Goal: Information Seeking & Learning: Learn about a topic

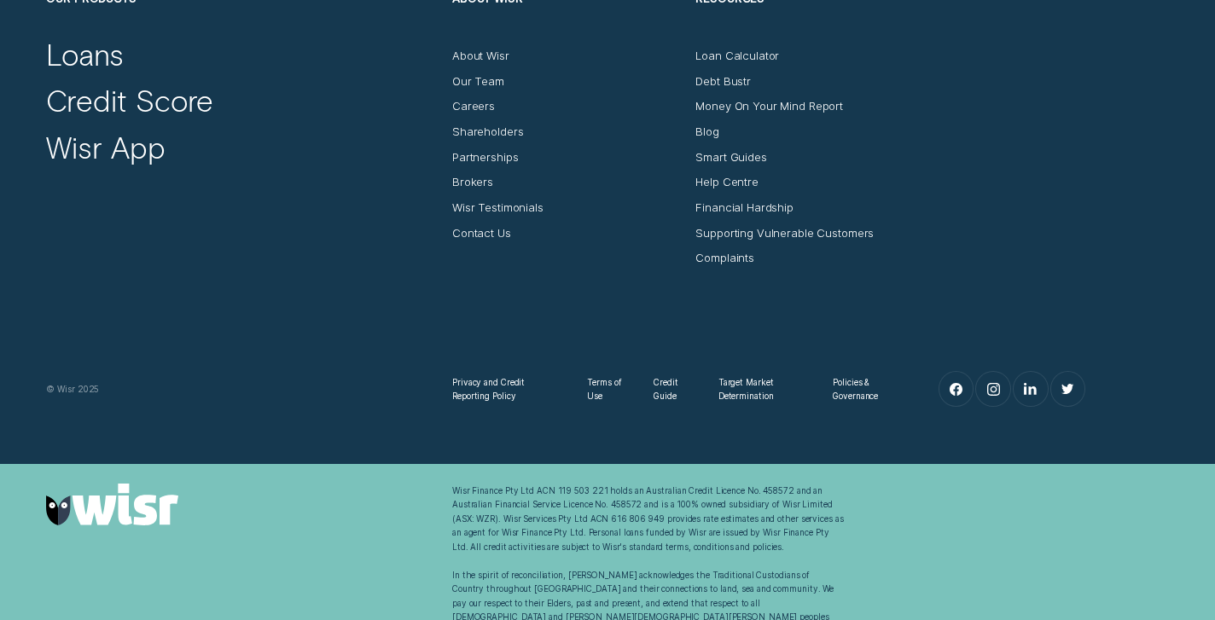
scroll to position [1621, 0]
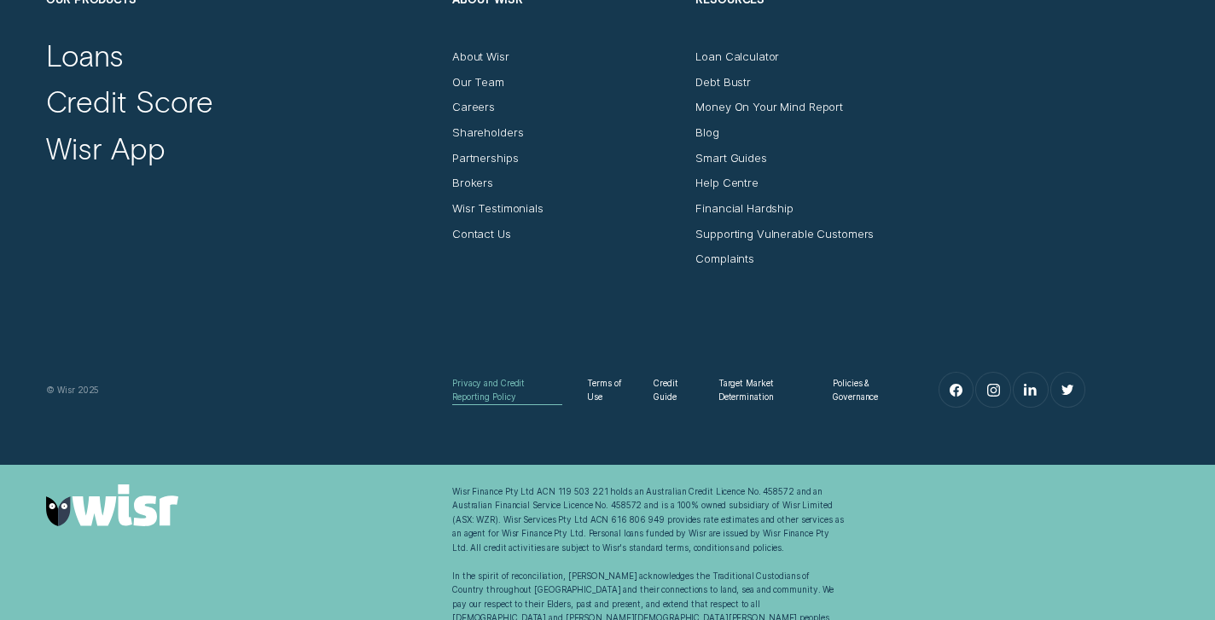
click at [517, 382] on div "Privacy and Credit Reporting Policy" at bounding box center [507, 390] width 110 height 28
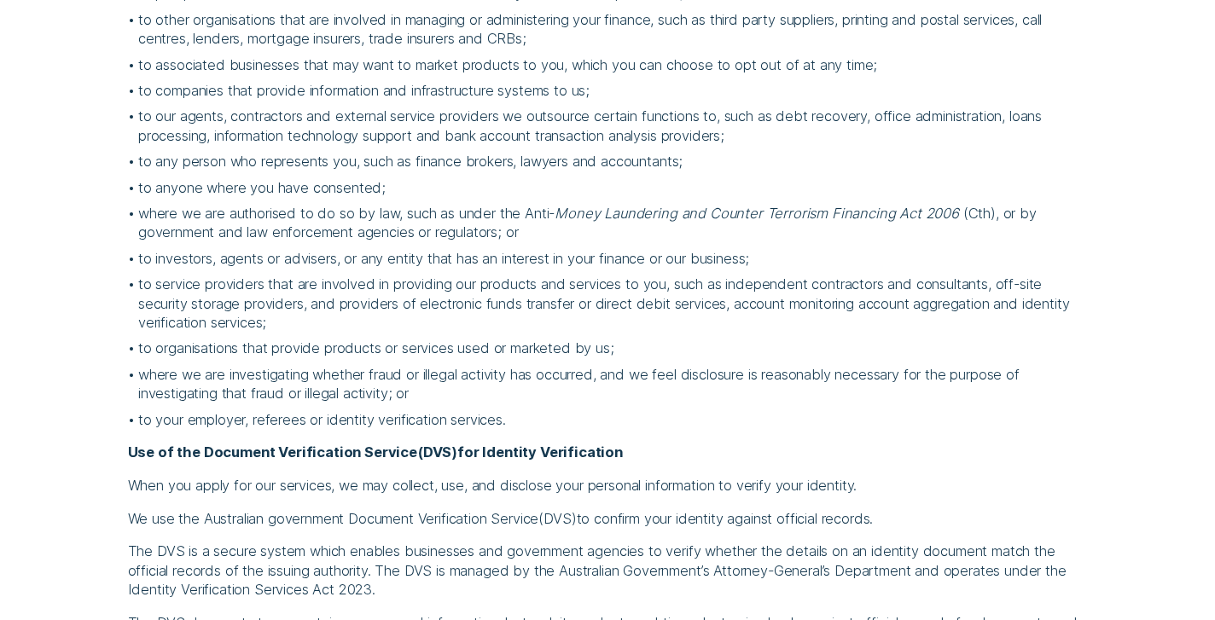
scroll to position [2639, 0]
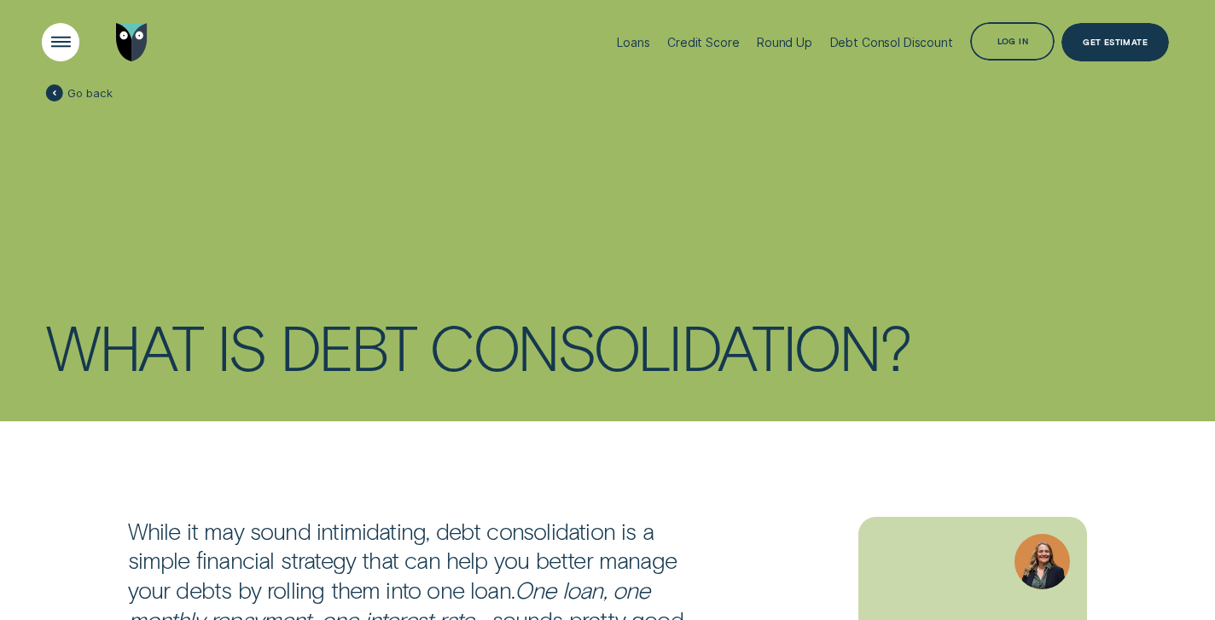
click at [52, 45] on div "Open Menu" at bounding box center [60, 42] width 54 height 54
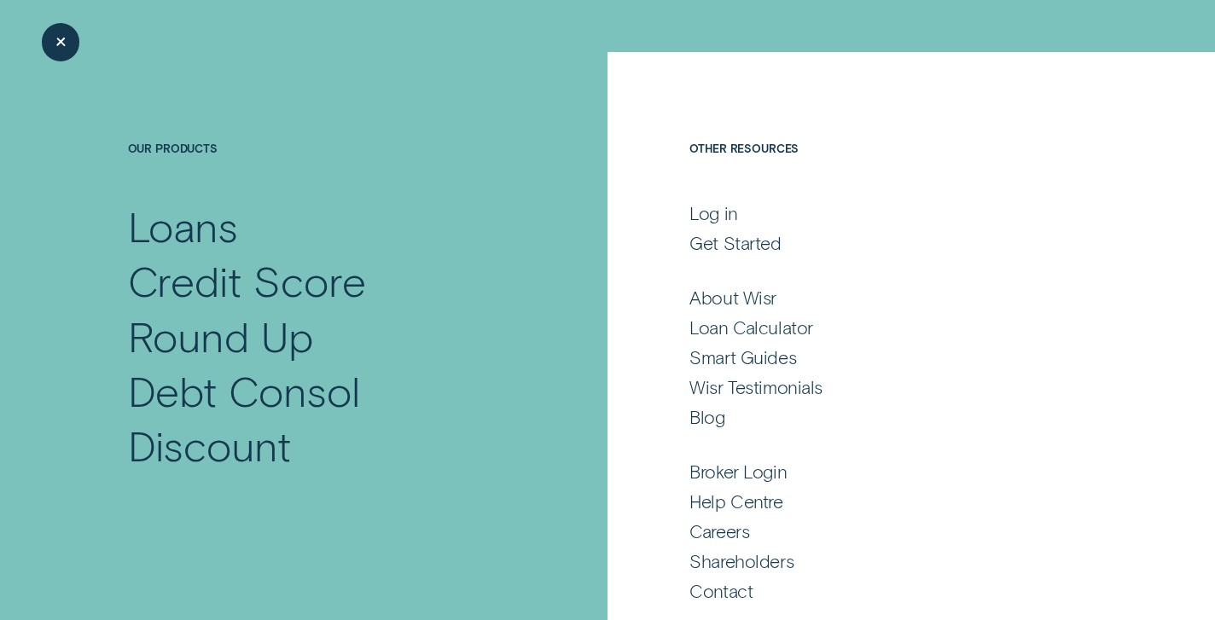
scroll to position [32, 0]
click at [724, 496] on div "Help Centre" at bounding box center [736, 503] width 93 height 23
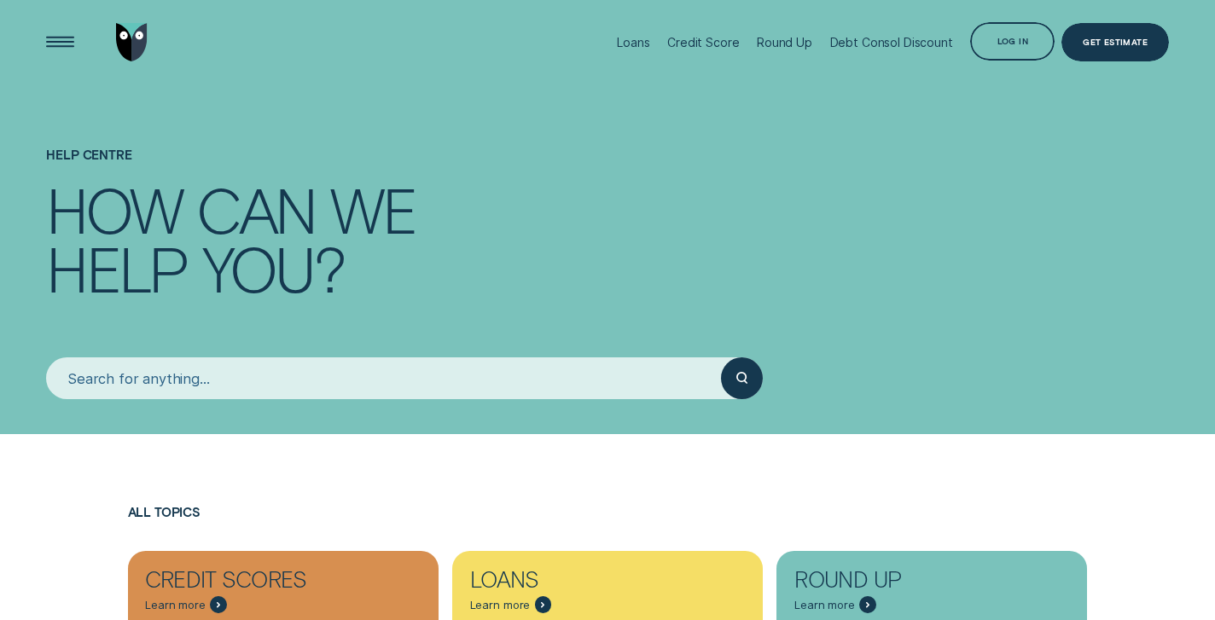
click at [556, 382] on input "search" at bounding box center [383, 379] width 674 height 42
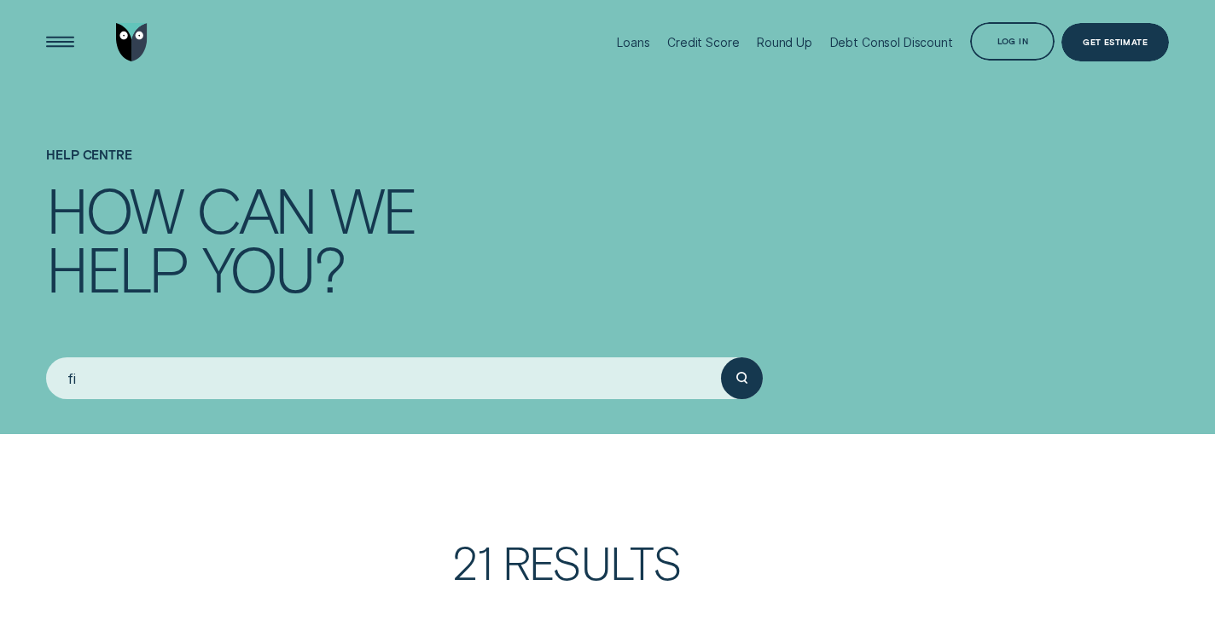
type input "f"
type input "rates"
click at [748, 380] on div "submit" at bounding box center [742, 379] width 42 height 42
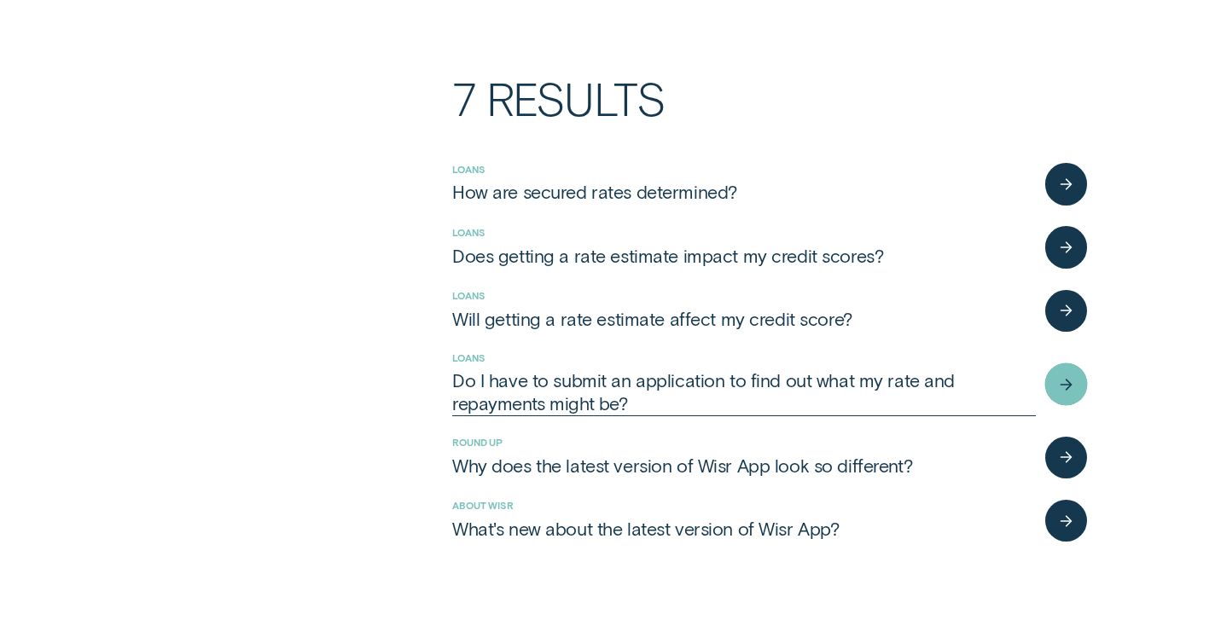
scroll to position [463, 0]
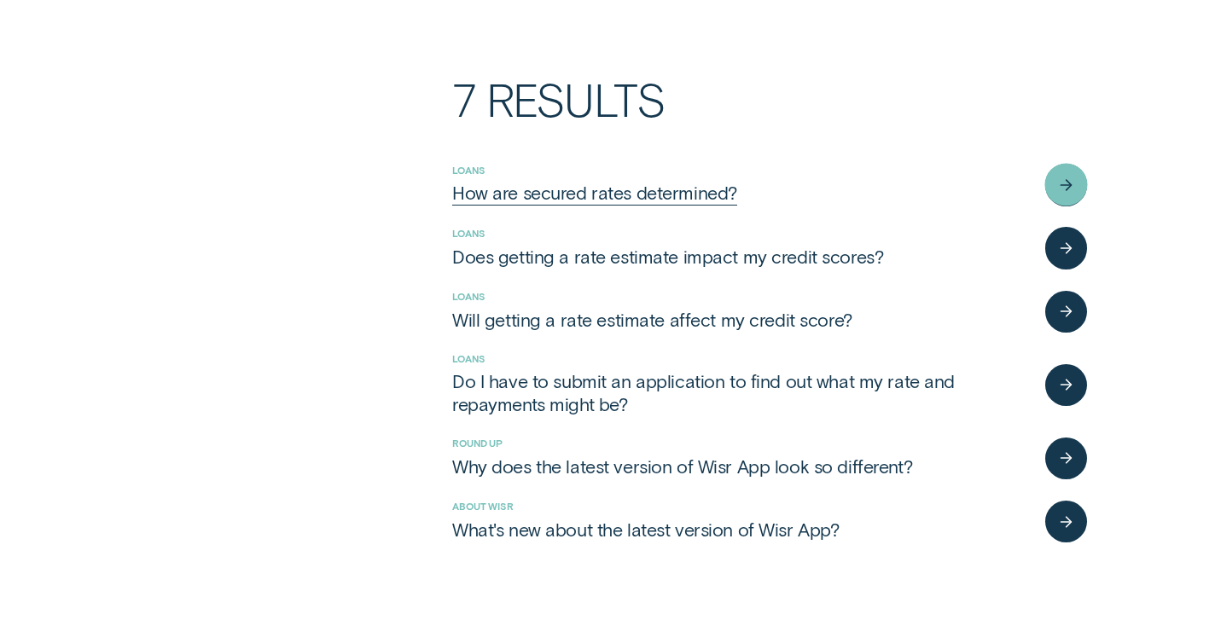
click at [1062, 180] on icon "button" at bounding box center [1066, 185] width 13 height 14
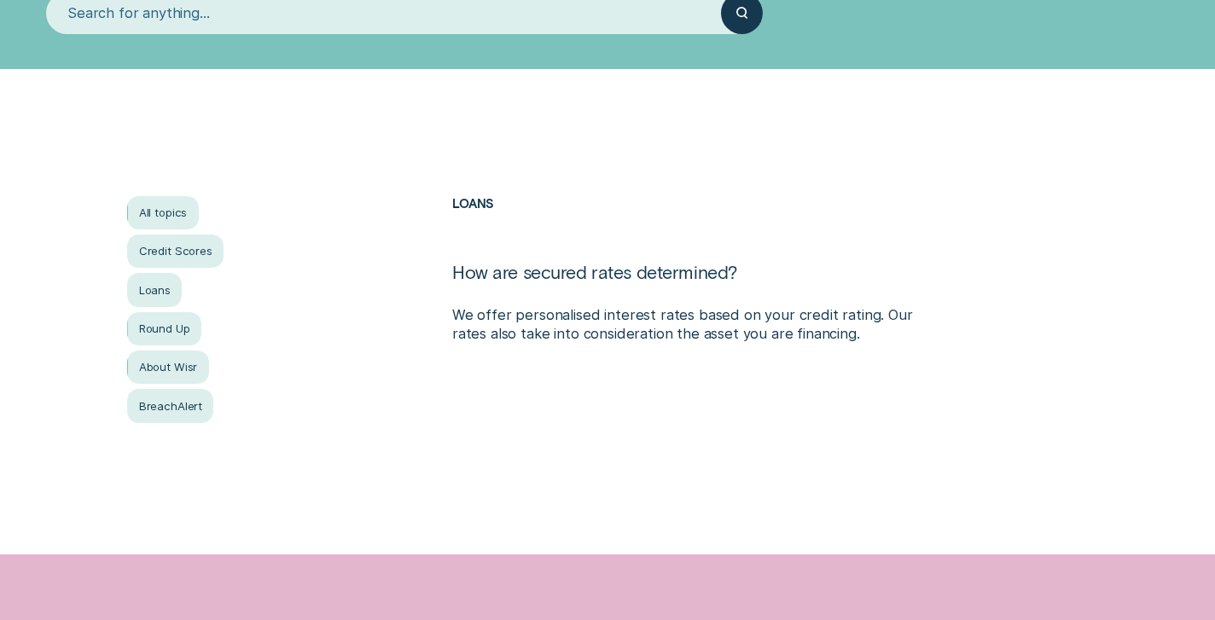
scroll to position [210, 0]
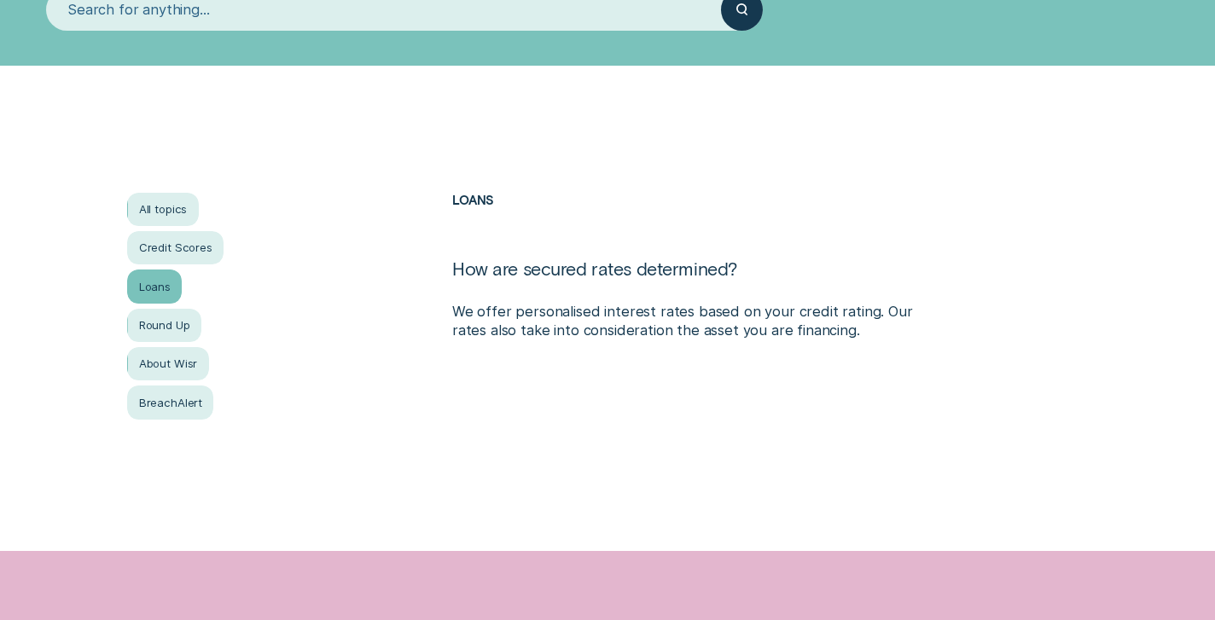
click at [154, 288] on div "Loans" at bounding box center [154, 287] width 55 height 34
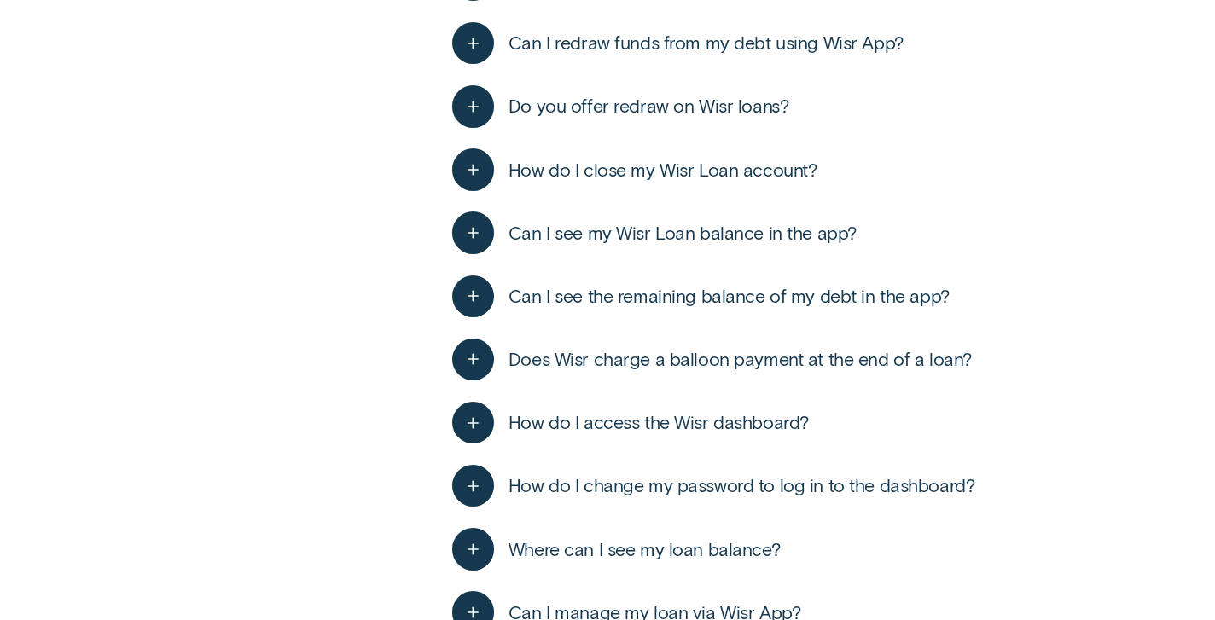
scroll to position [2720, 0]
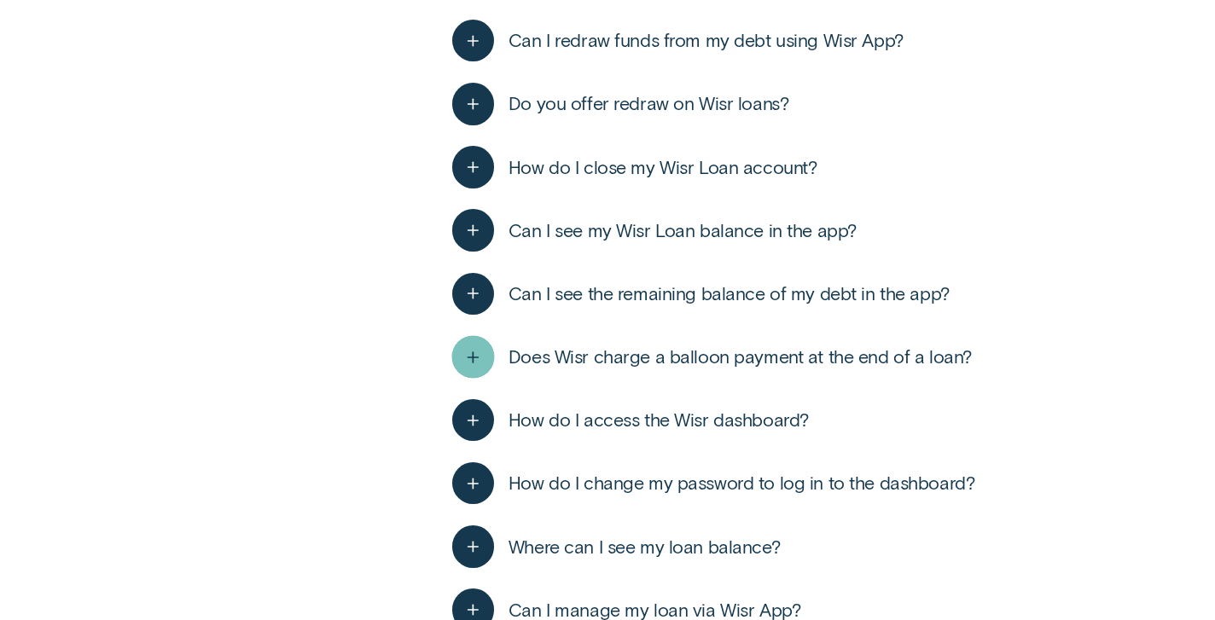
click at [481, 346] on icon "button" at bounding box center [473, 357] width 21 height 26
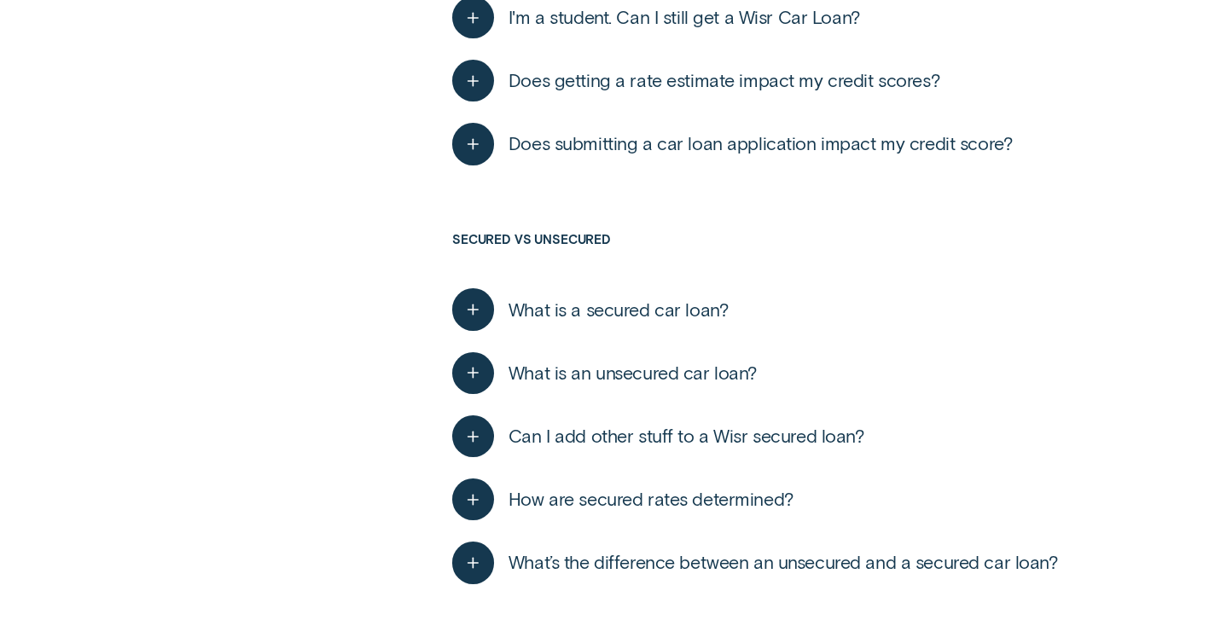
scroll to position [4989, 0]
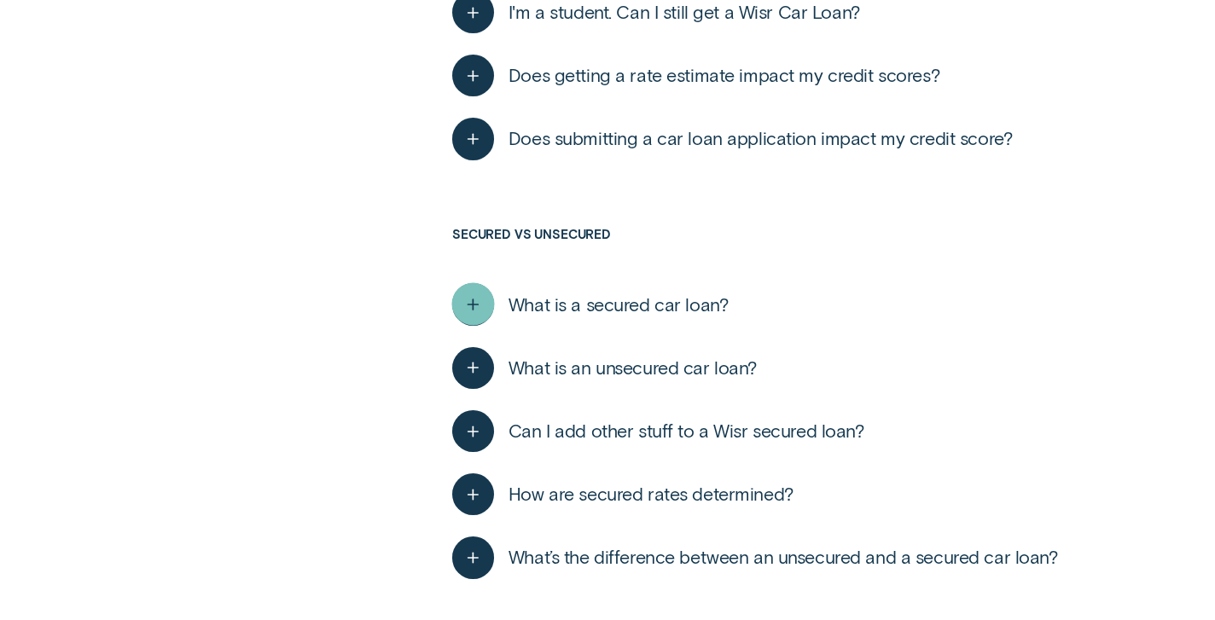
click at [472, 292] on icon "button" at bounding box center [473, 305] width 21 height 26
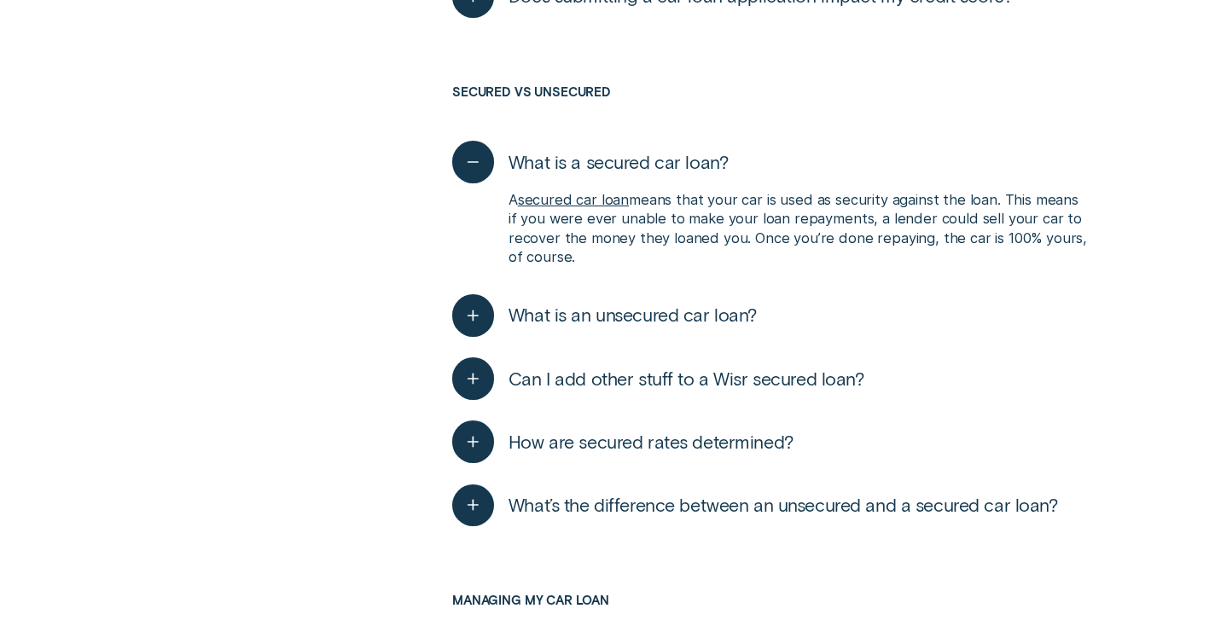
scroll to position [5133, 0]
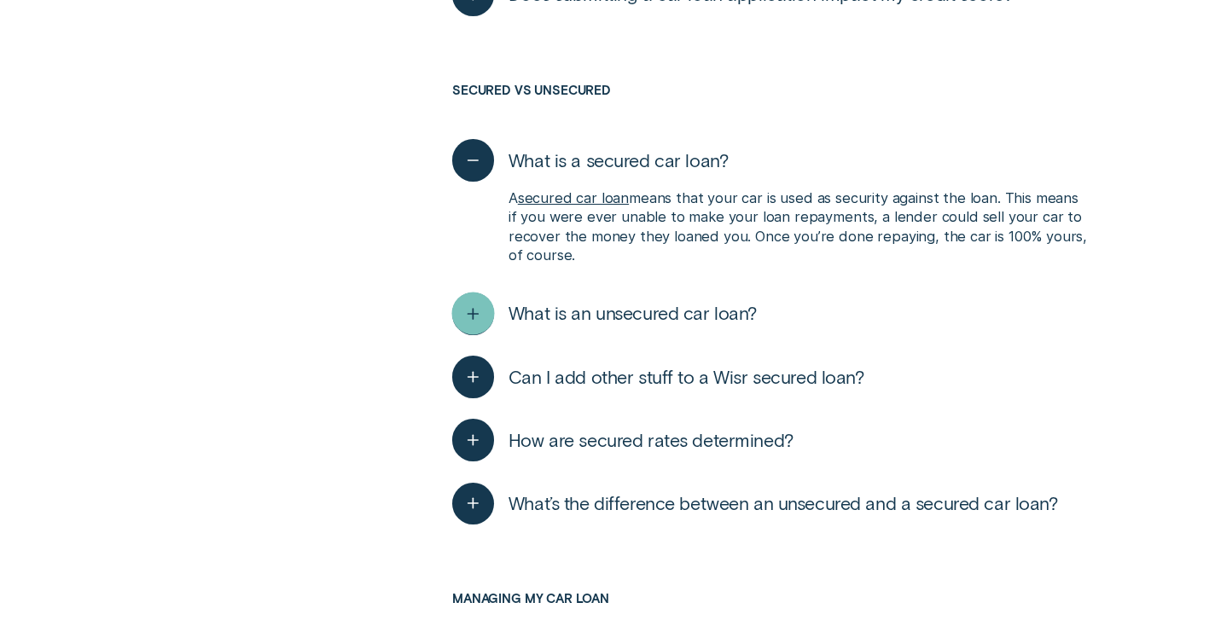
click at [470, 301] on icon "button" at bounding box center [473, 314] width 21 height 26
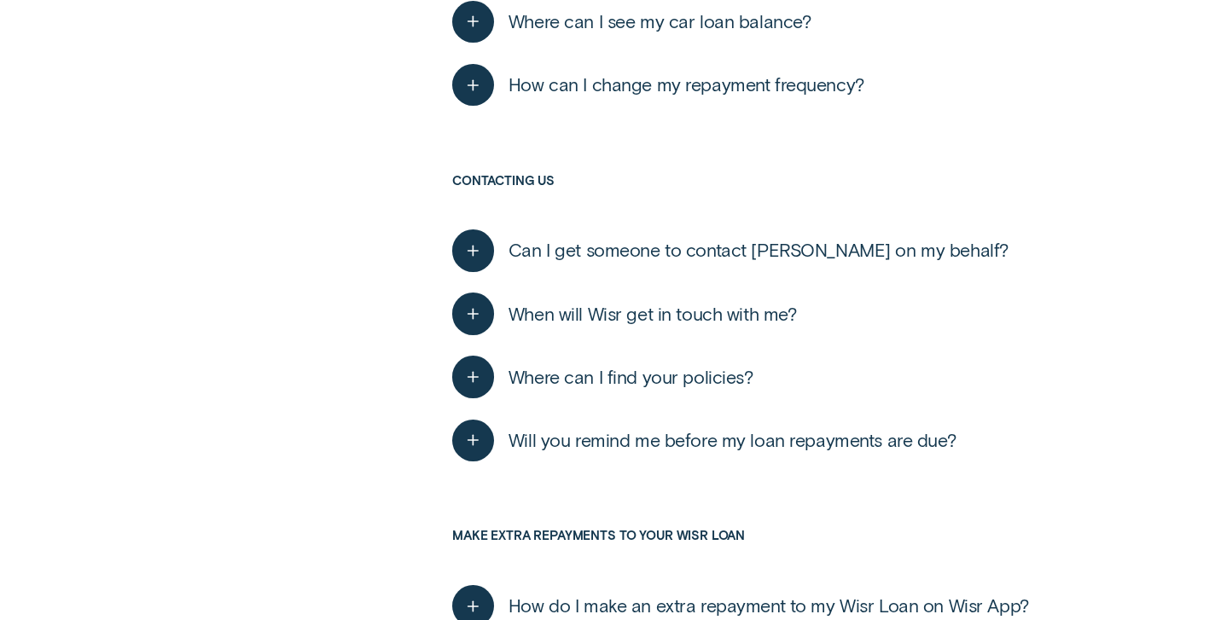
scroll to position [6043, 0]
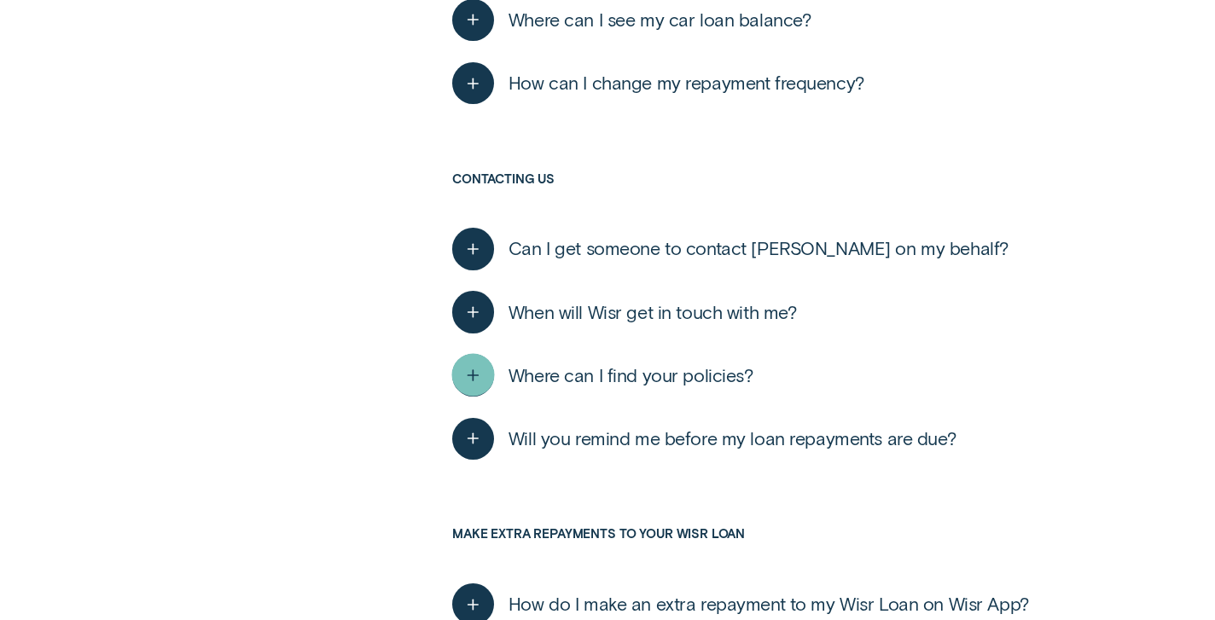
click at [475, 363] on icon "button" at bounding box center [473, 376] width 21 height 26
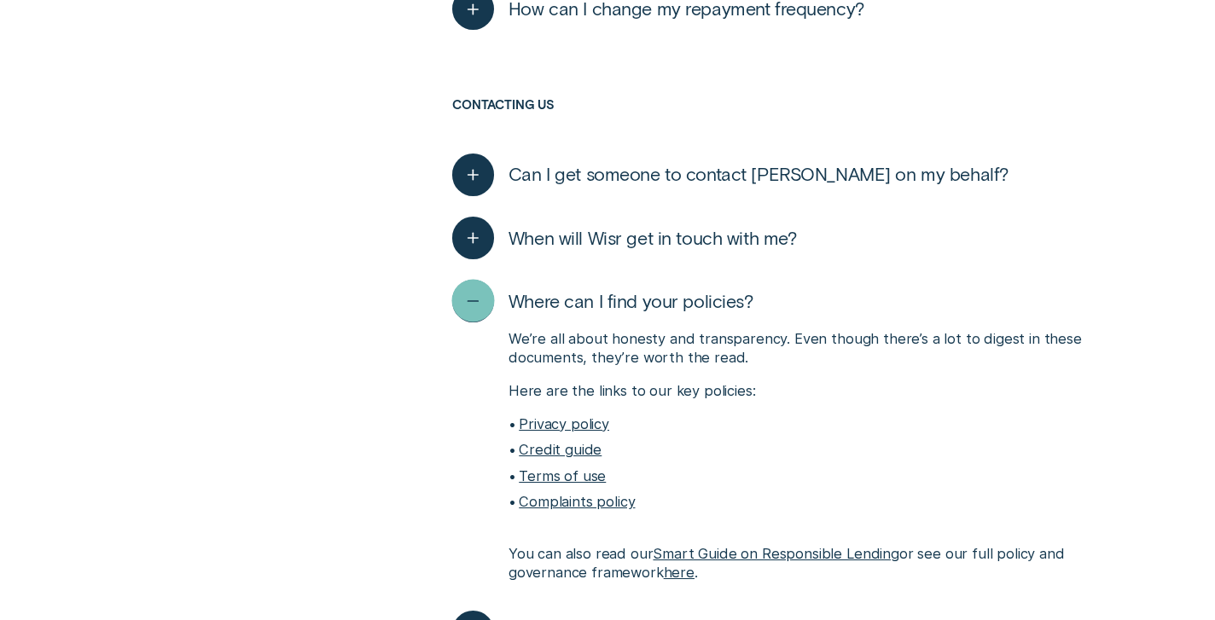
scroll to position [6119, 0]
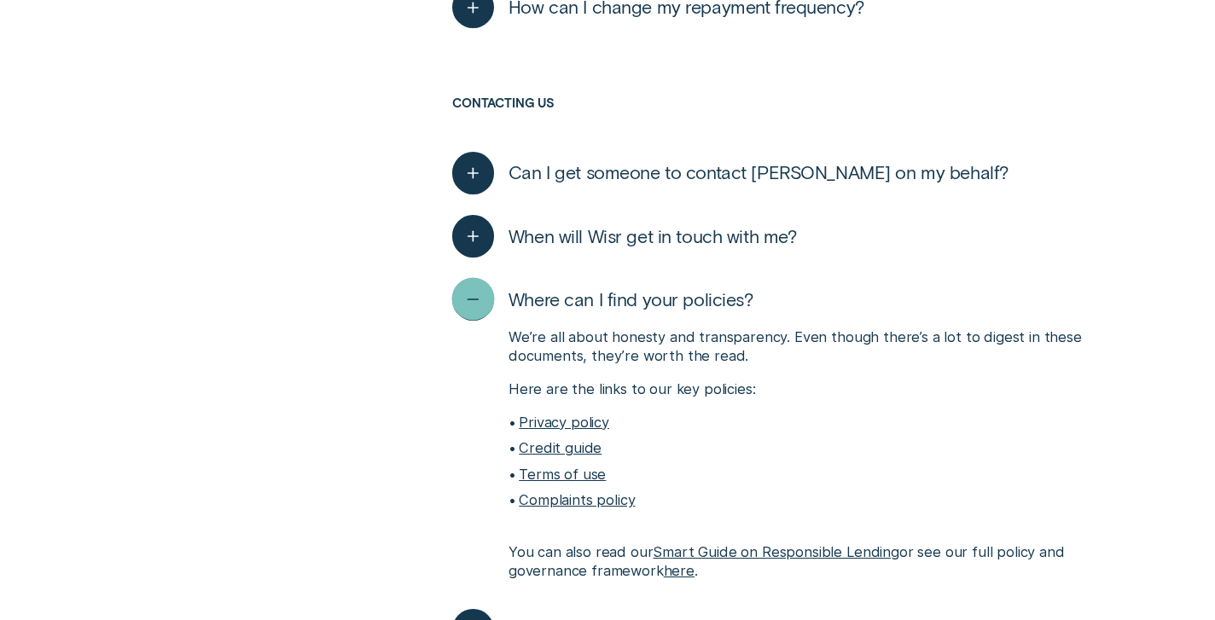
click at [567, 440] on link "Credit guide" at bounding box center [560, 448] width 83 height 17
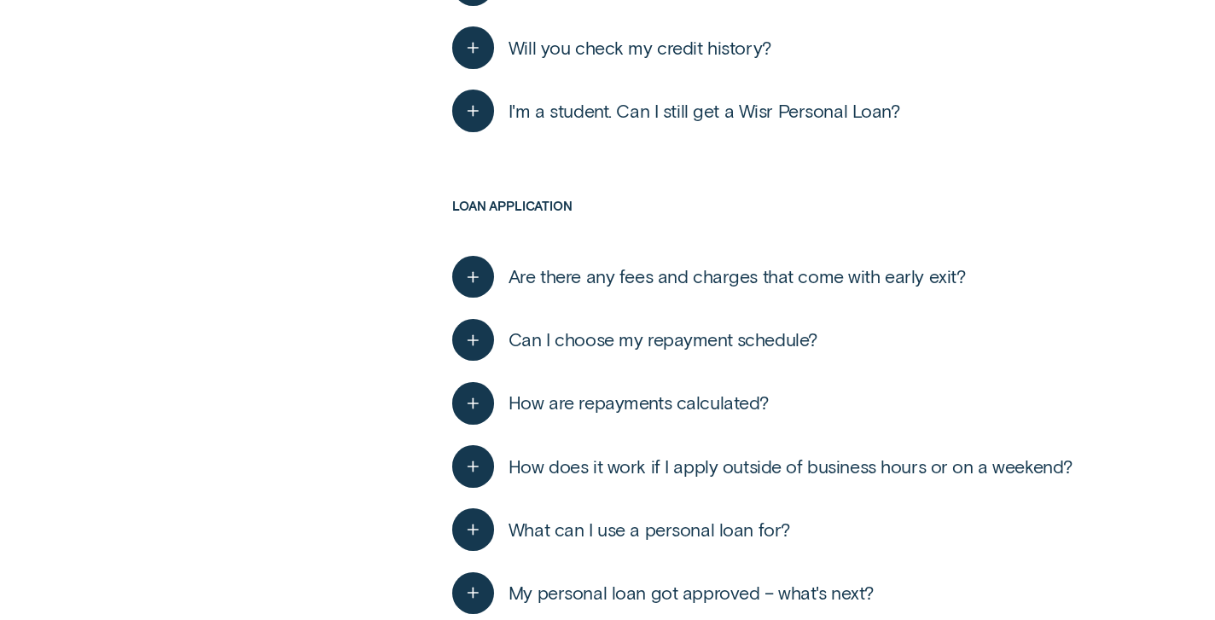
scroll to position [1259, 0]
click at [471, 275] on icon "button" at bounding box center [473, 277] width 21 height 26
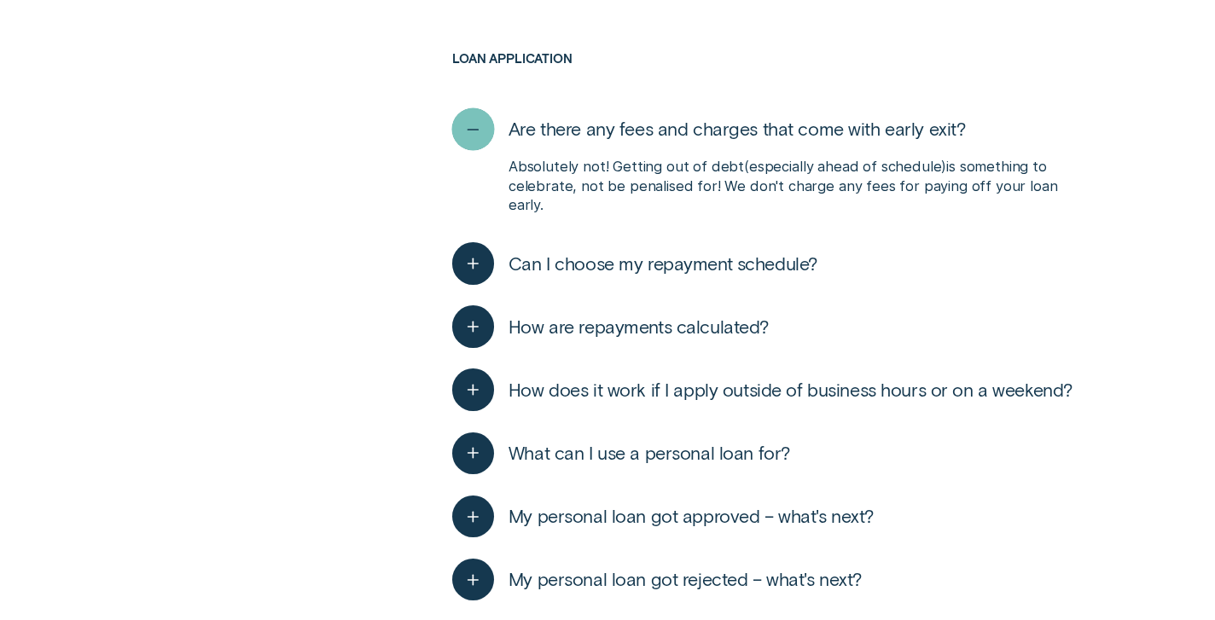
scroll to position [1414, 0]
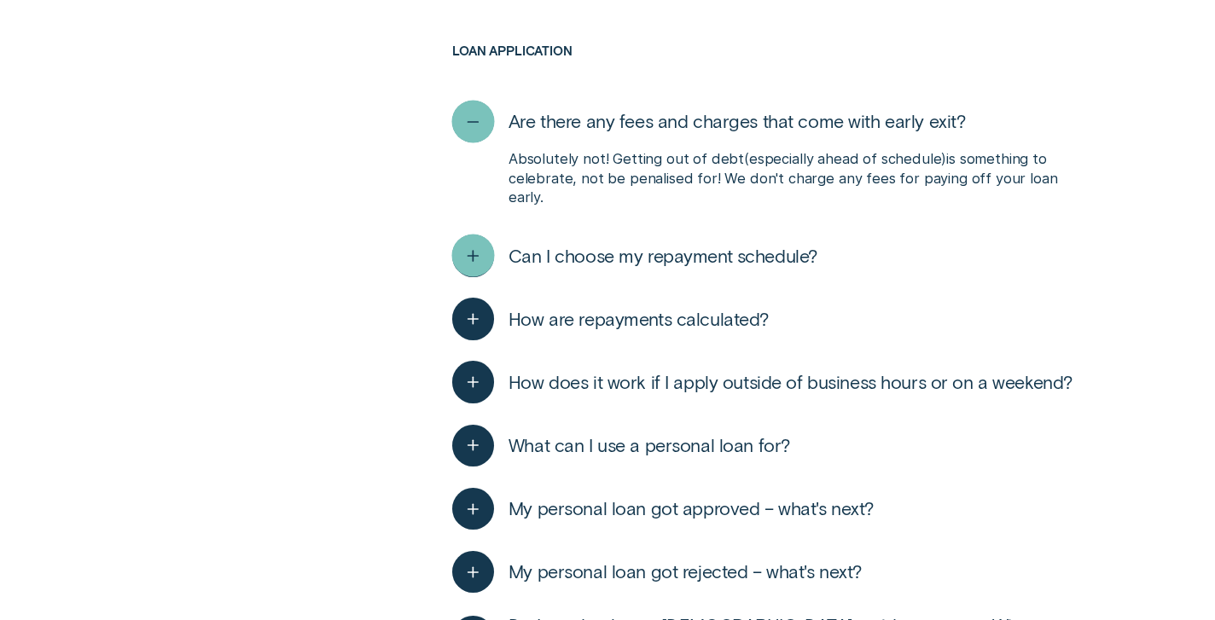
click at [472, 243] on icon "button" at bounding box center [473, 256] width 21 height 26
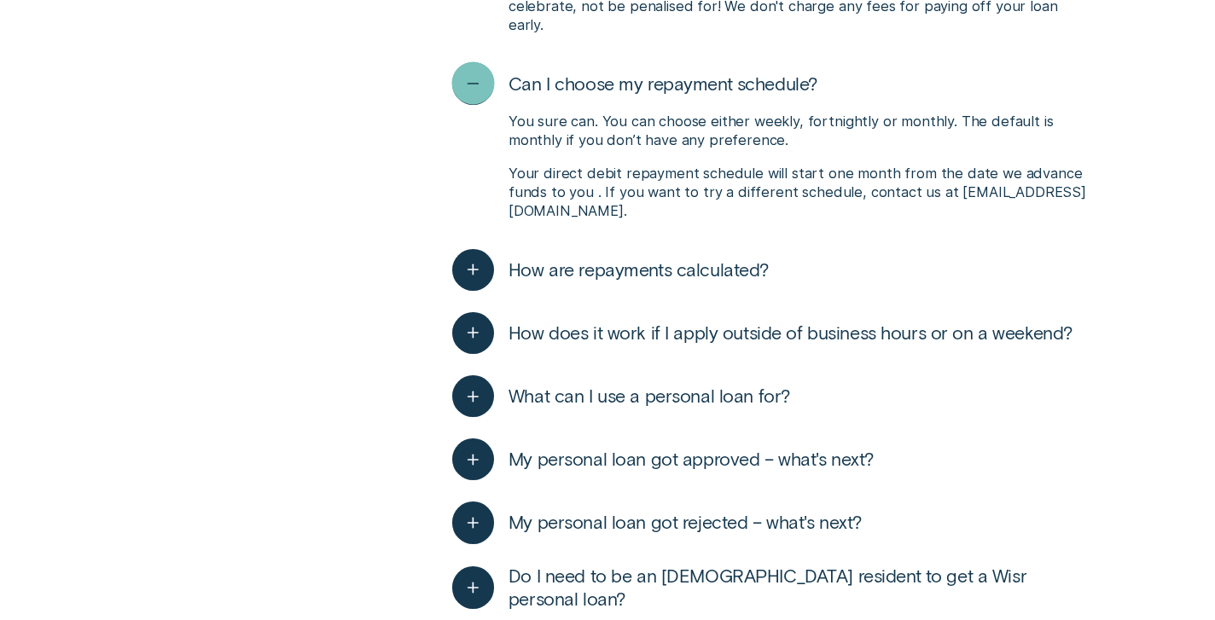
scroll to position [1599, 0]
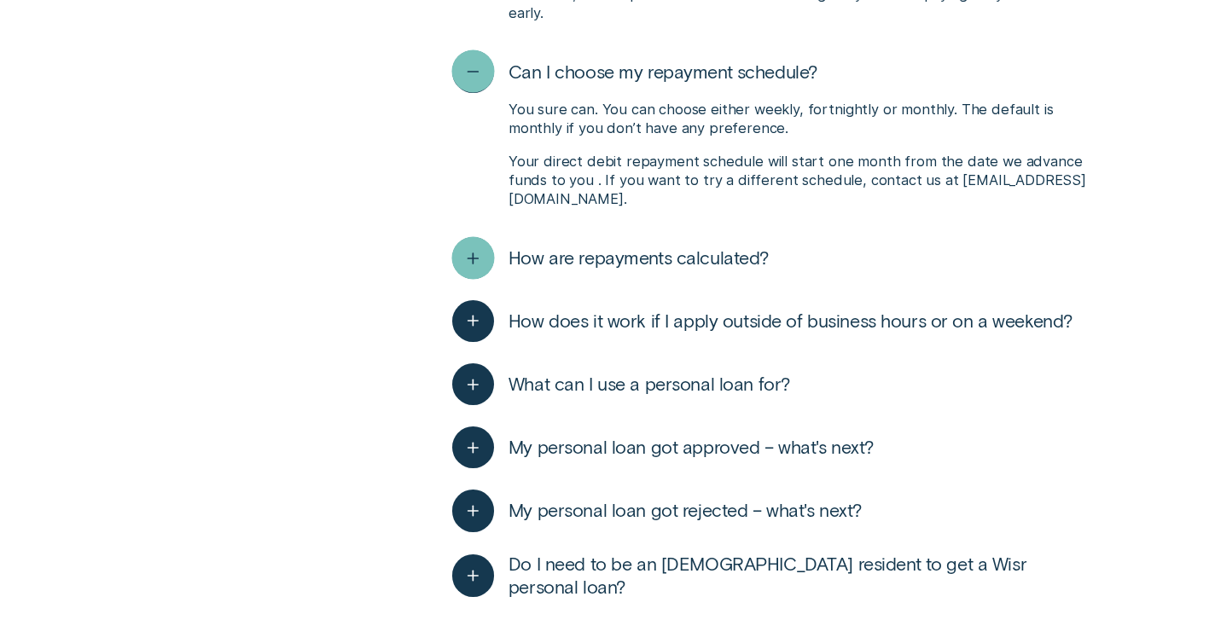
click at [469, 245] on icon "button" at bounding box center [473, 258] width 21 height 26
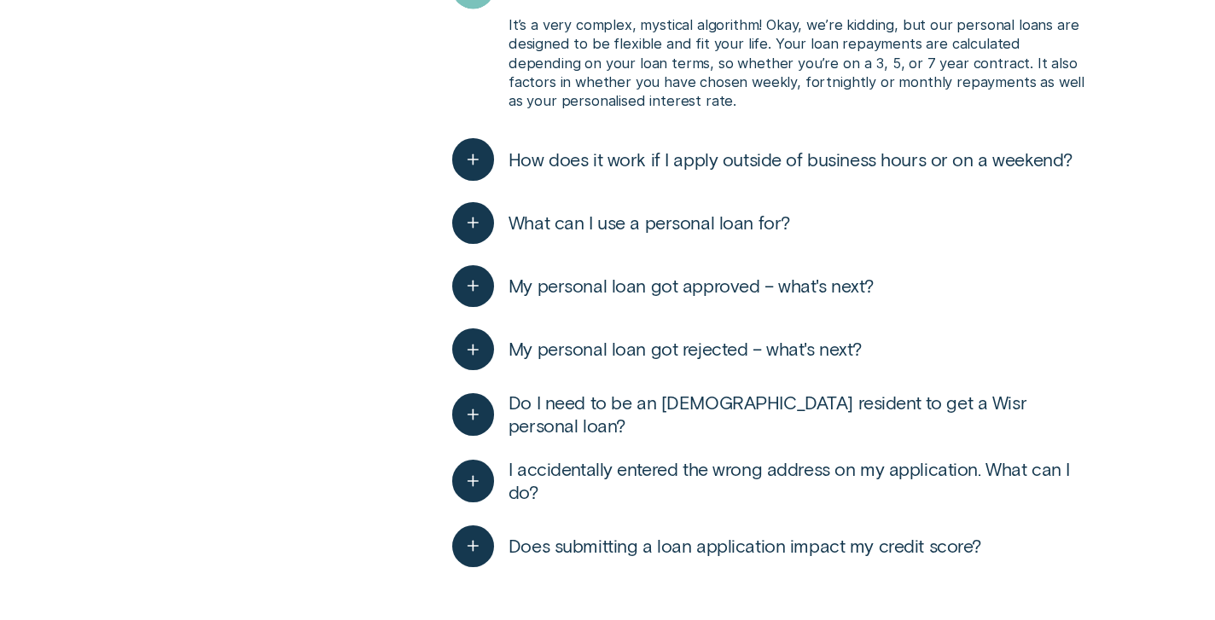
scroll to position [1871, 0]
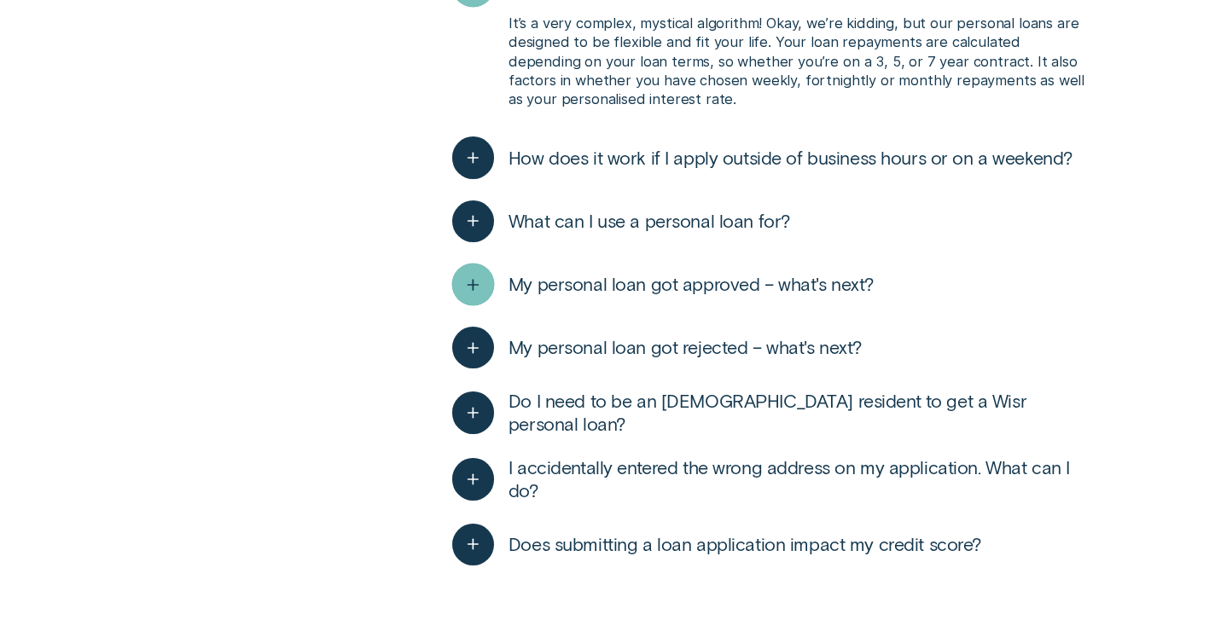
click at [475, 271] on icon "button" at bounding box center [473, 284] width 21 height 26
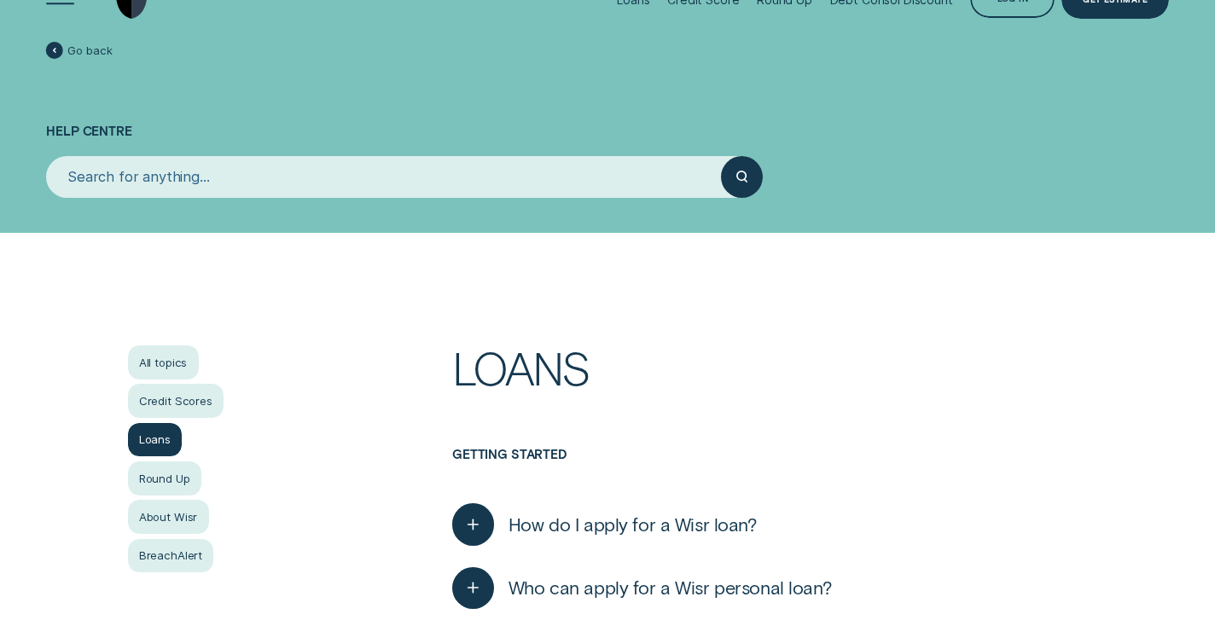
scroll to position [43, 0]
click at [156, 357] on div "All topics" at bounding box center [163, 363] width 71 height 34
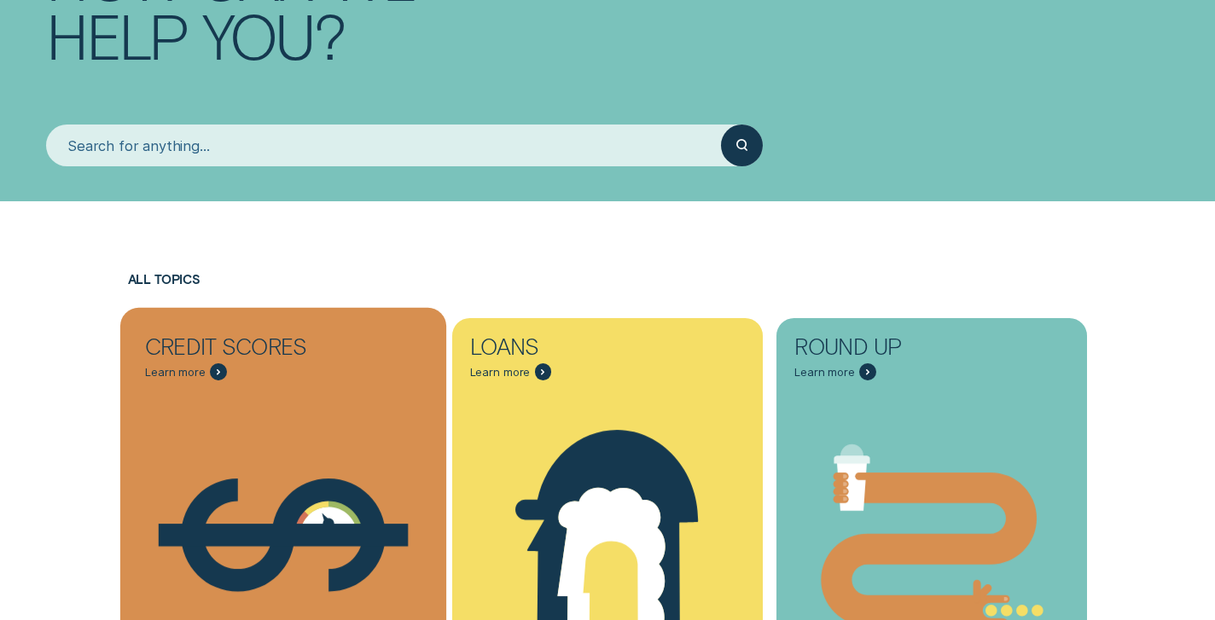
scroll to position [235, 0]
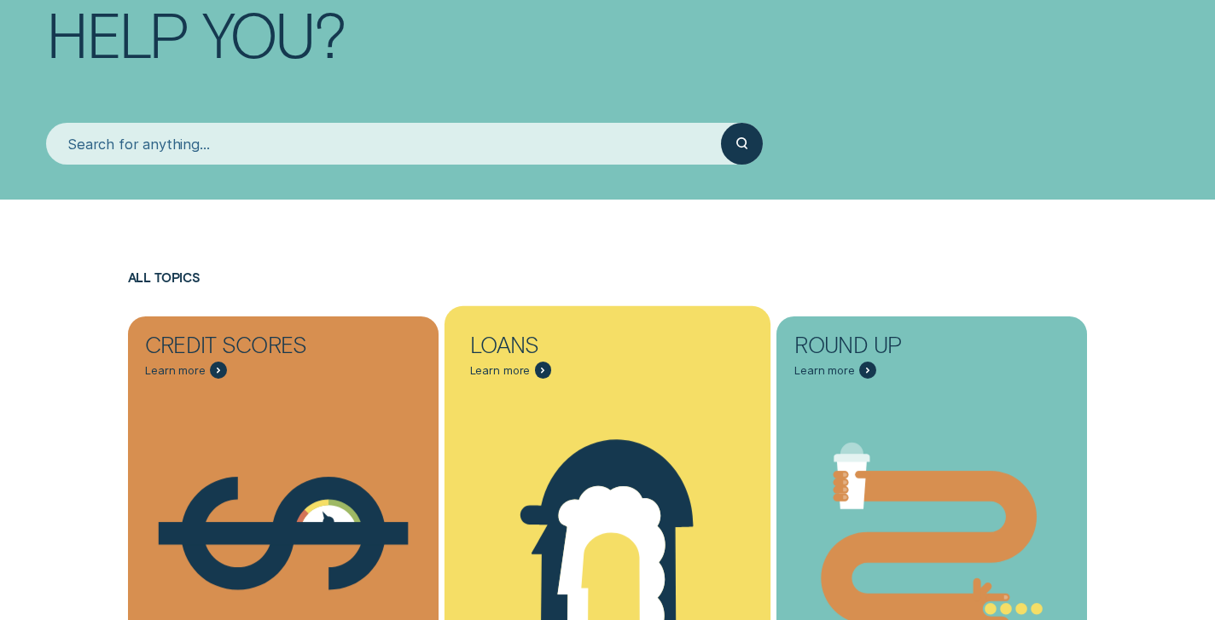
click at [542, 370] on icon "Loans - Learn more" at bounding box center [543, 371] width 2 height 4
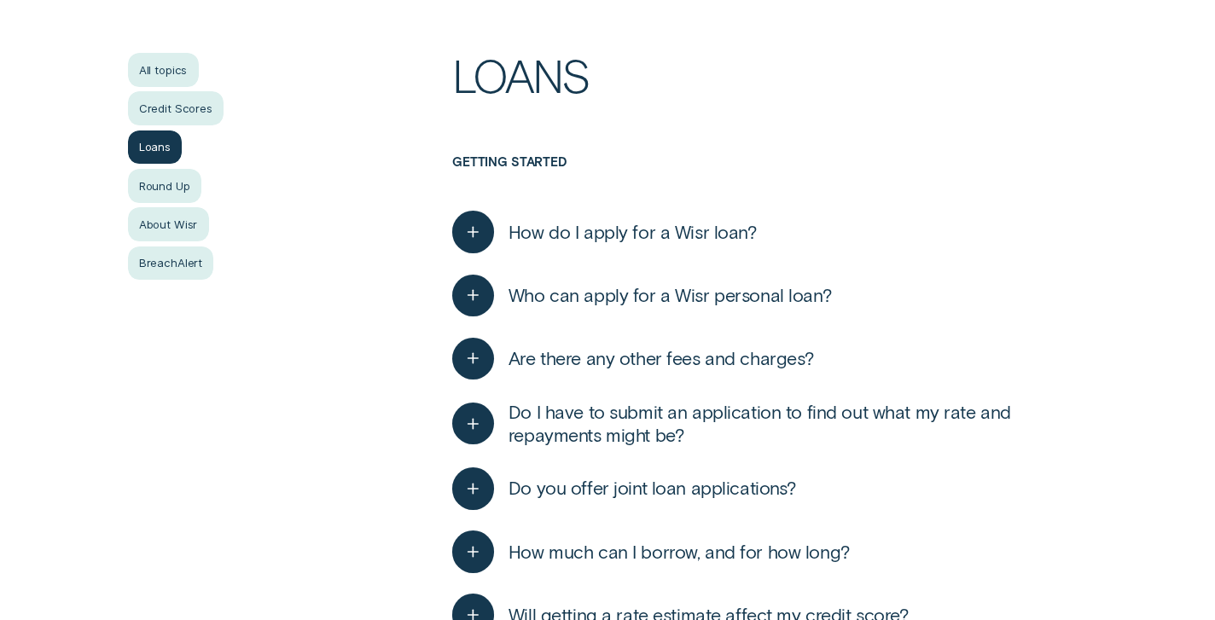
scroll to position [337, 0]
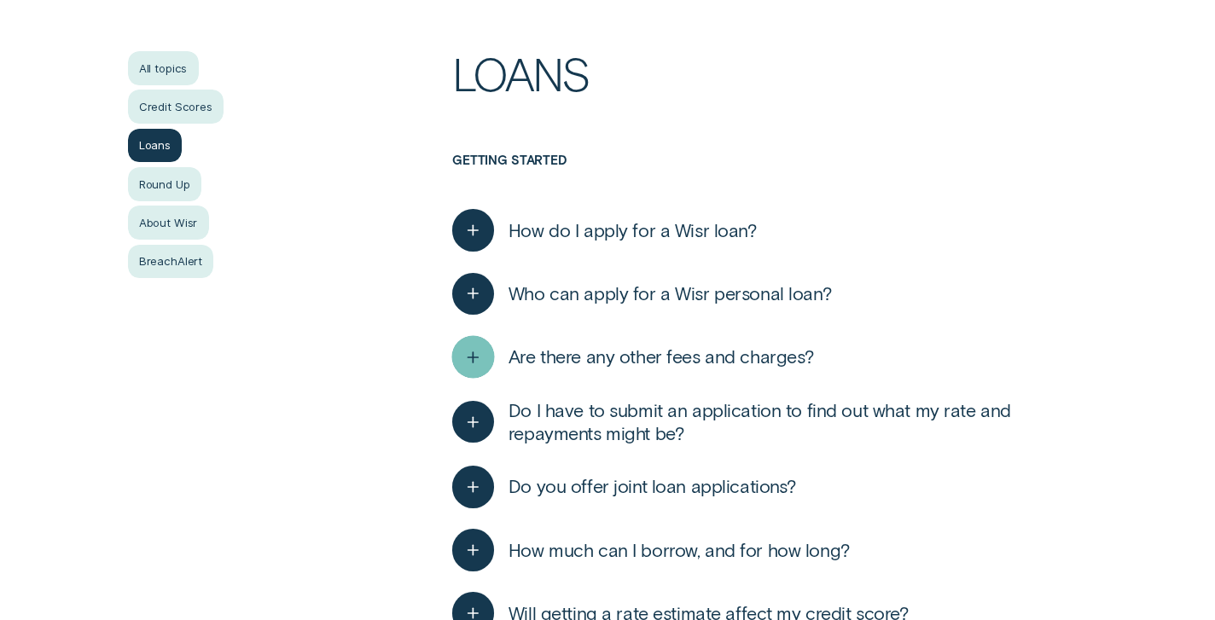
click at [470, 357] on line "button" at bounding box center [474, 357] width 10 height 0
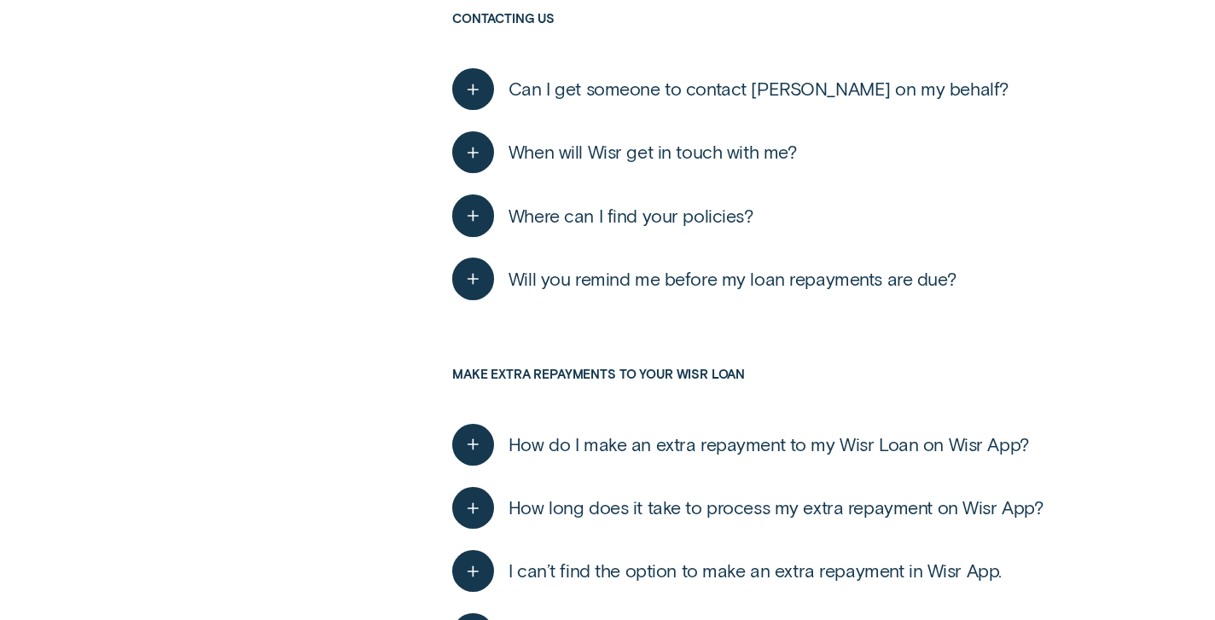
scroll to position [6265, 0]
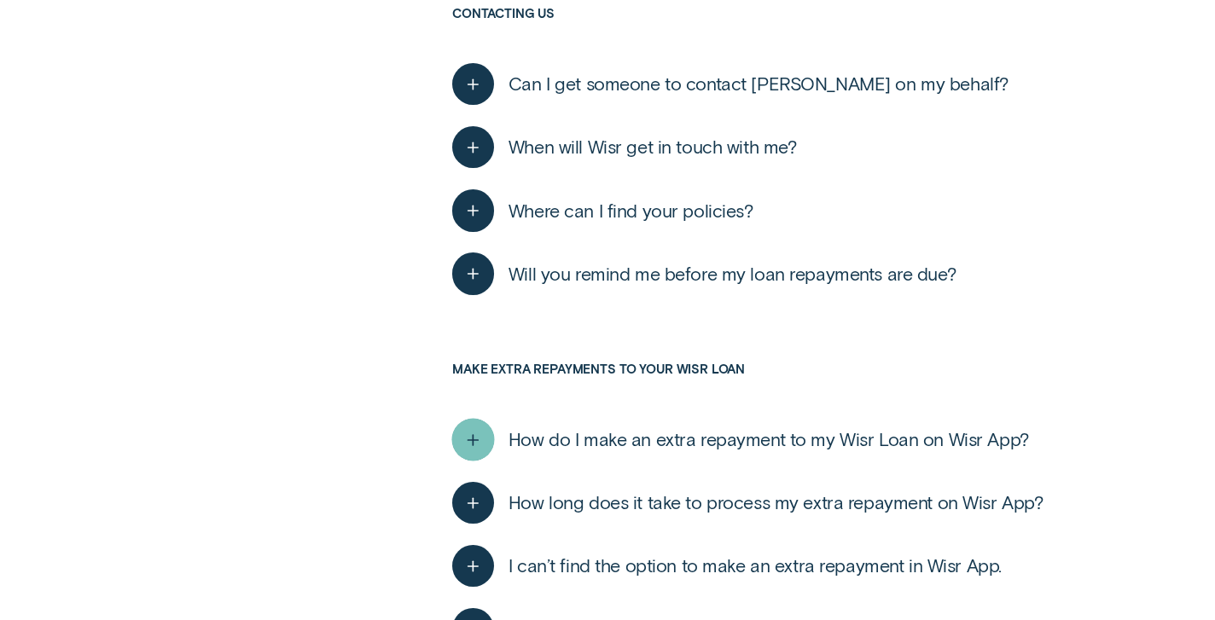
click at [474, 435] on line "button" at bounding box center [474, 440] width 0 height 10
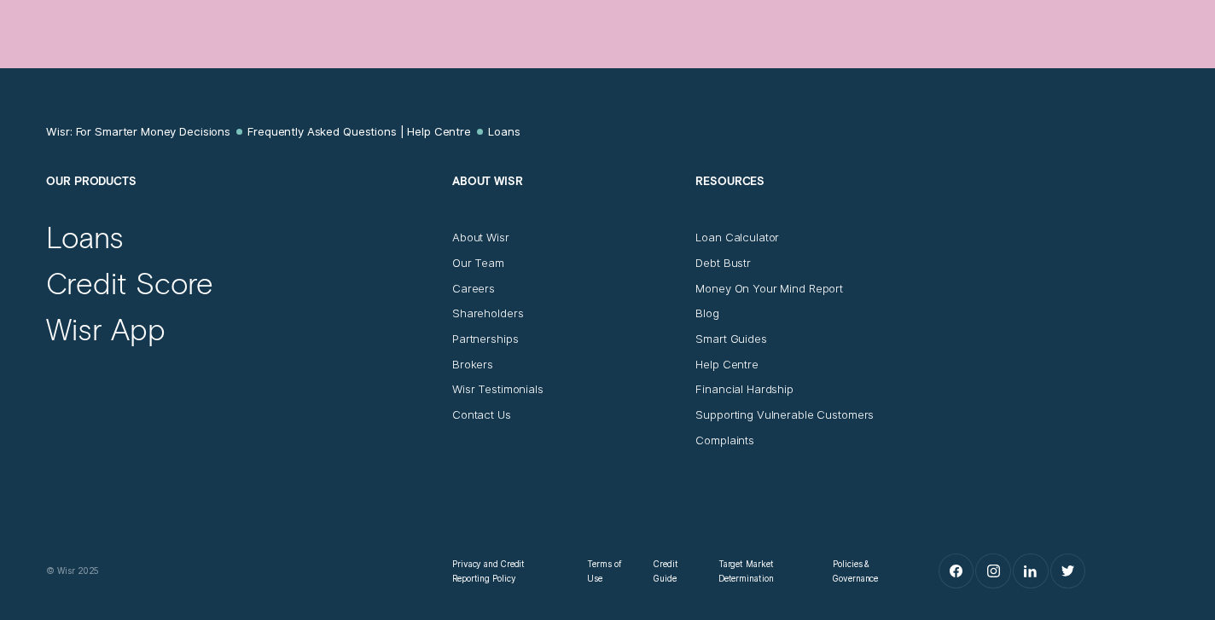
scroll to position [7620, 0]
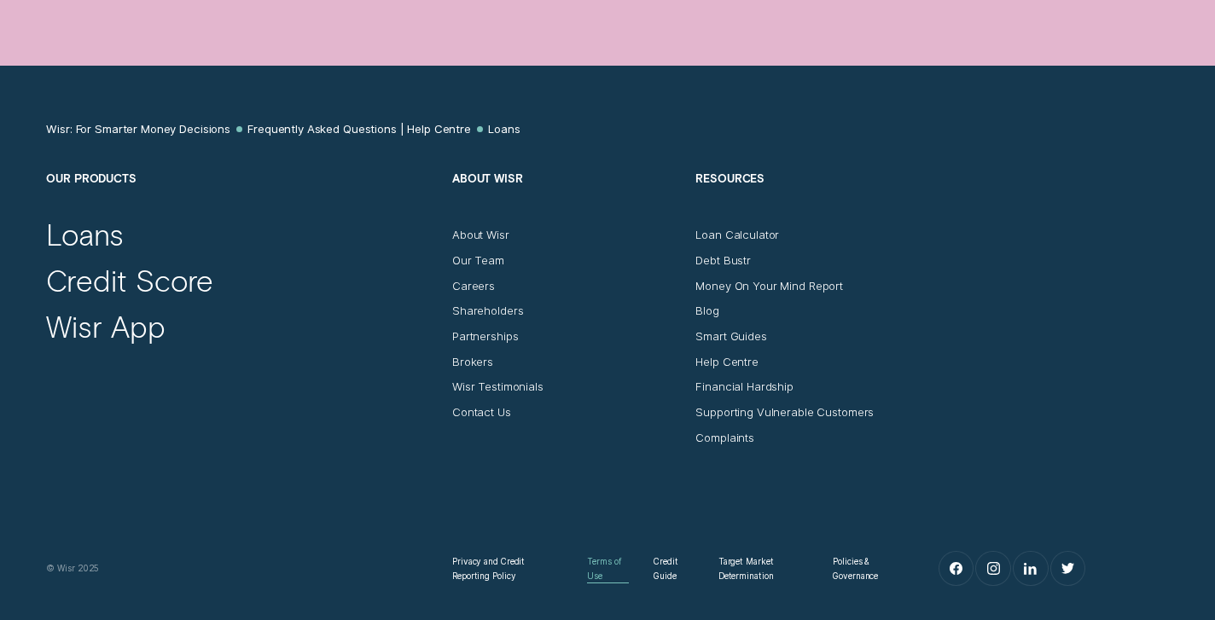
click at [609, 555] on div "Terms of Use" at bounding box center [607, 569] width 41 height 28
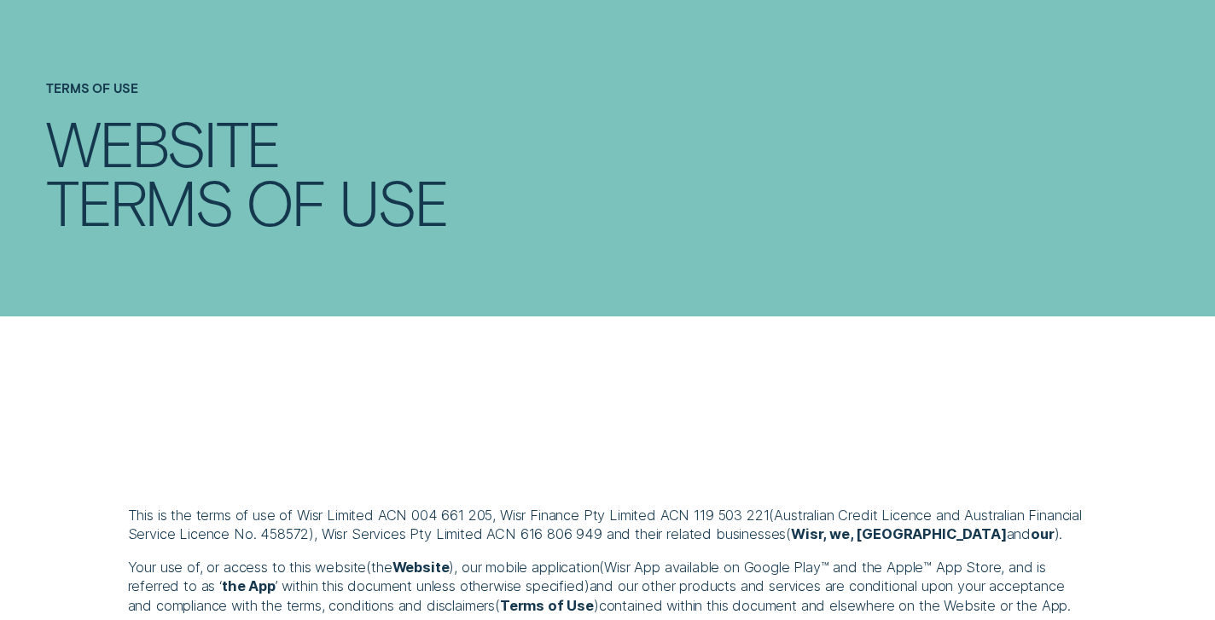
scroll to position [79, 0]
